Goal: Communication & Community: Answer question/provide support

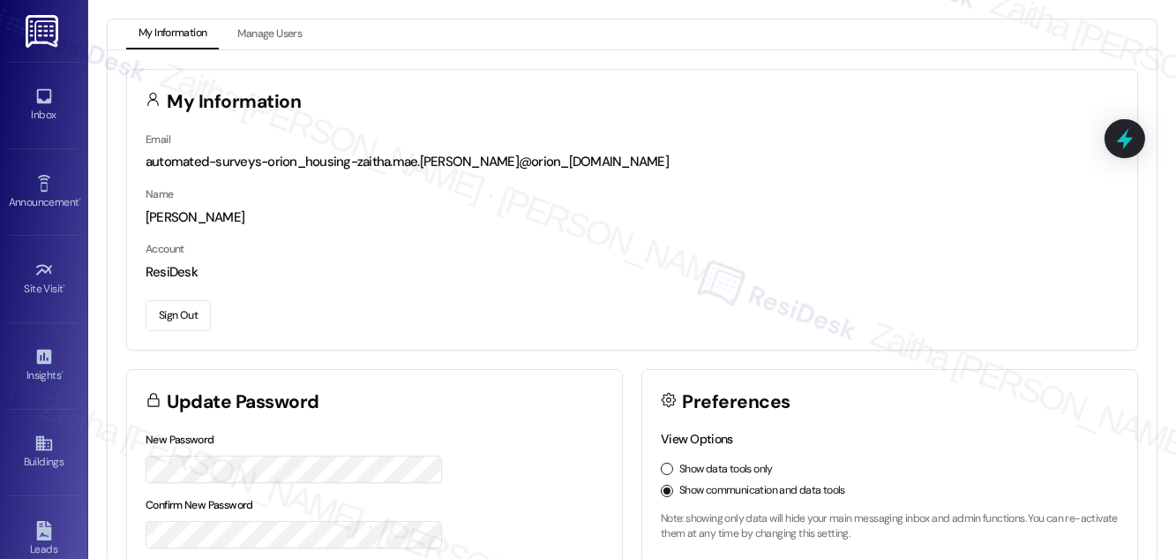
click at [169, 313] on button "Sign Out" at bounding box center [178, 315] width 65 height 31
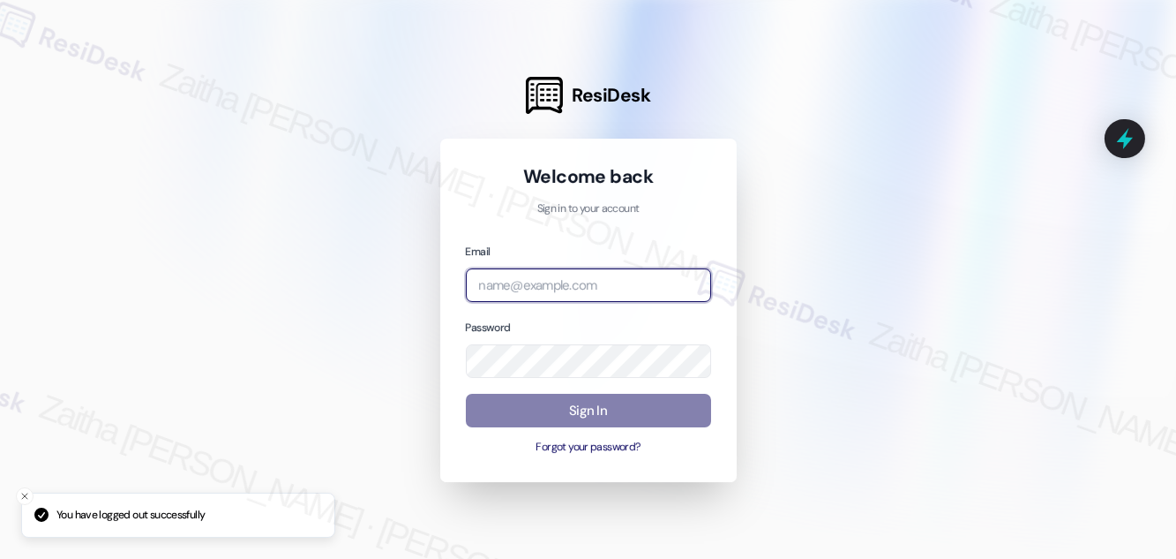
click at [572, 276] on input "email" at bounding box center [588, 285] width 245 height 34
type input "[EMAIL_ADDRESS][PERSON_NAME][DOMAIN_NAME]"
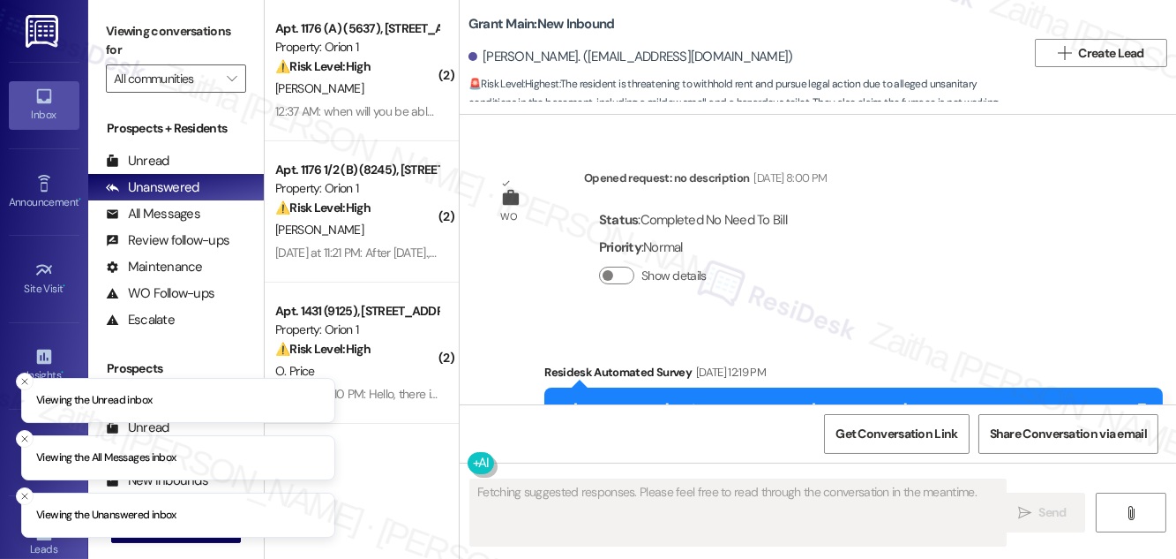
scroll to position [9444, 0]
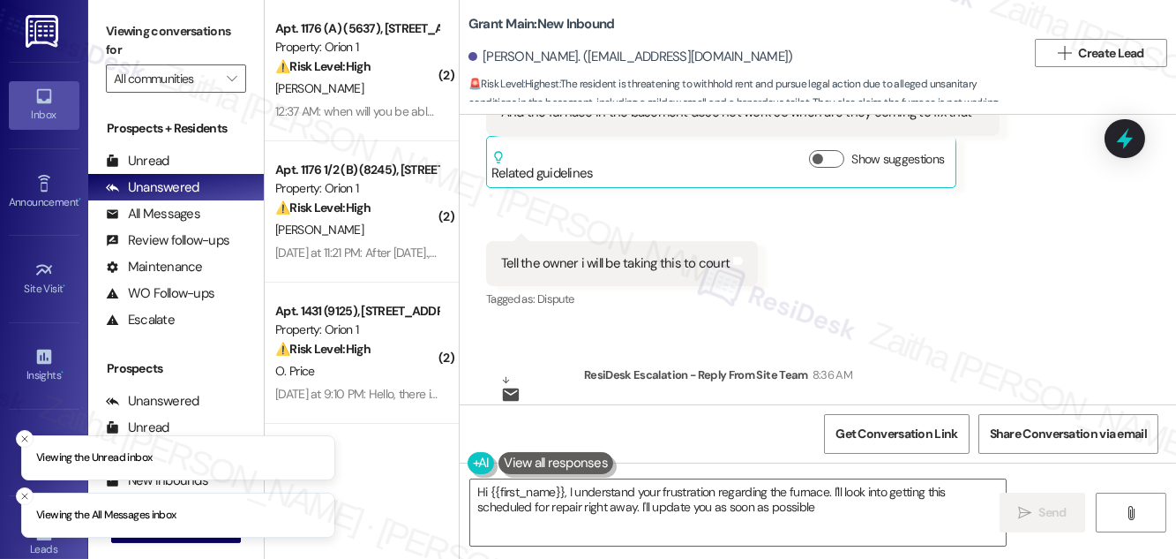
type textarea "Hi {{first_name}}, I understand your frustration regarding the furnace. I'll lo…"
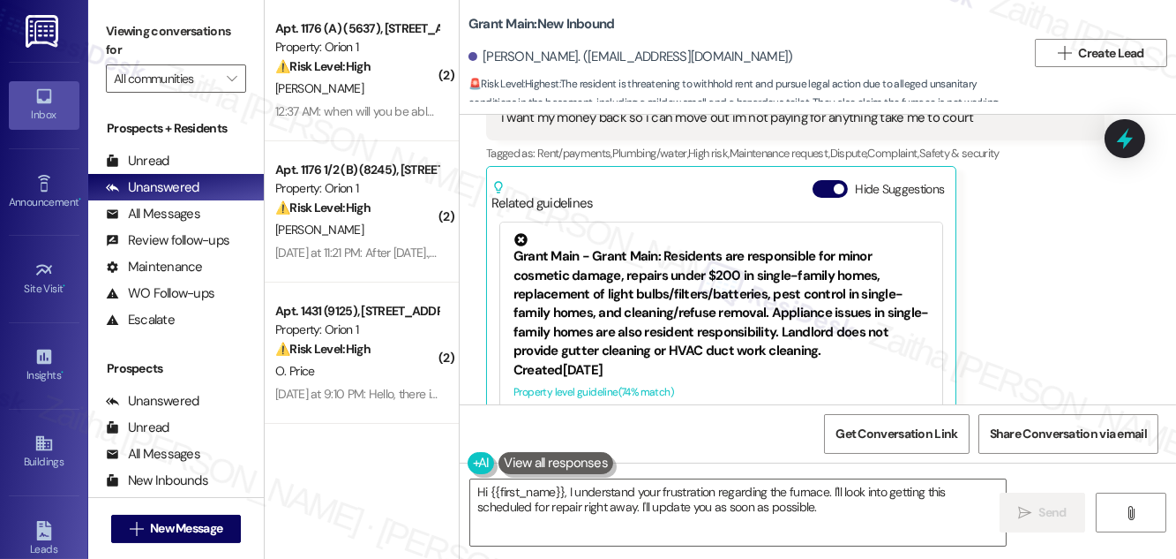
scroll to position [8962, 0]
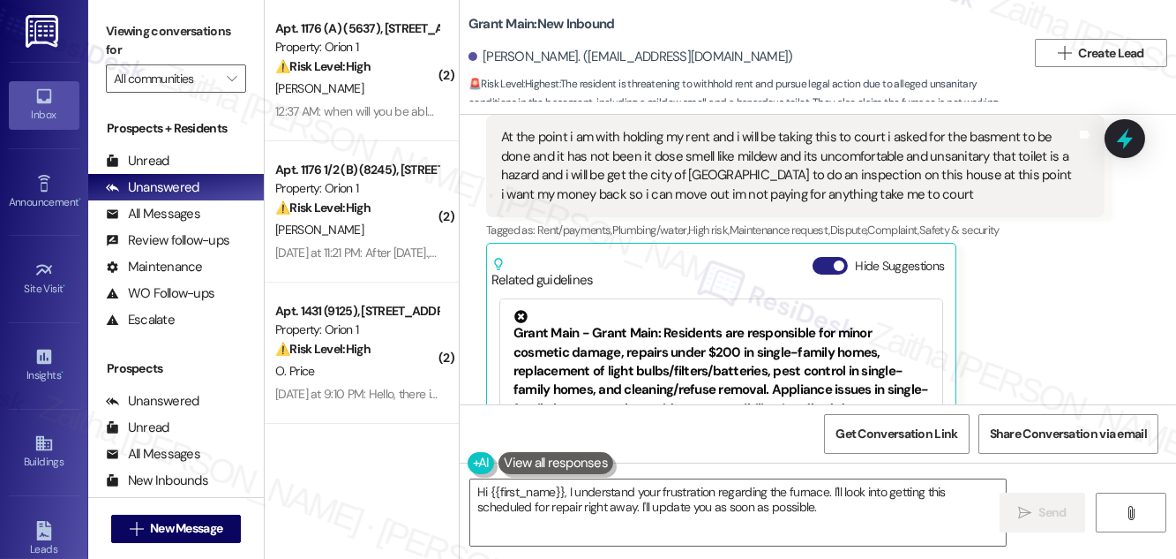
click at [823, 257] on button "Hide Suggestions" at bounding box center [830, 266] width 35 height 18
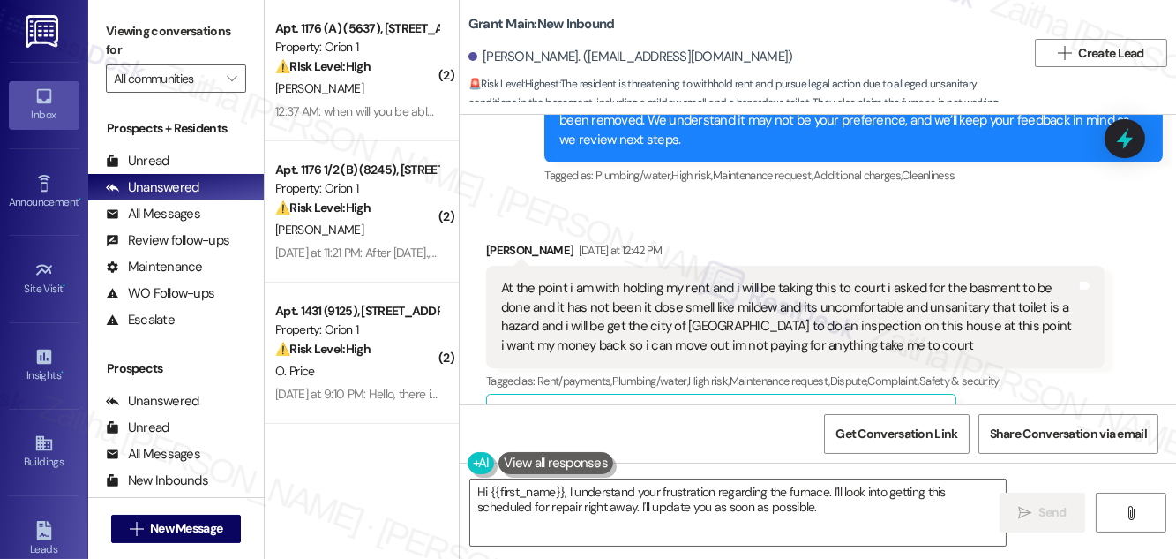
scroll to position [8802, 0]
